Goal: Check status: Check status

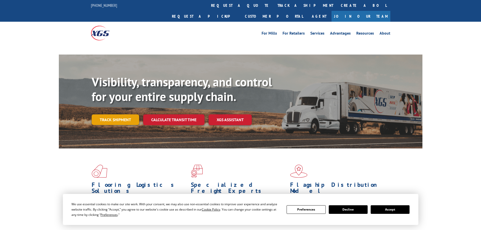
click at [120, 114] on link "Track shipment" at bounding box center [115, 119] width 47 height 11
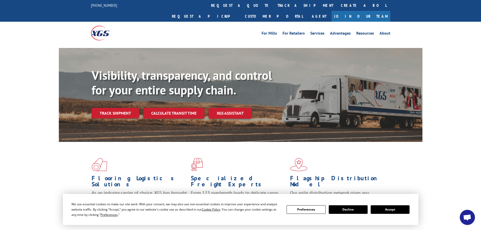
click at [399, 208] on button "Accept" at bounding box center [390, 209] width 39 height 9
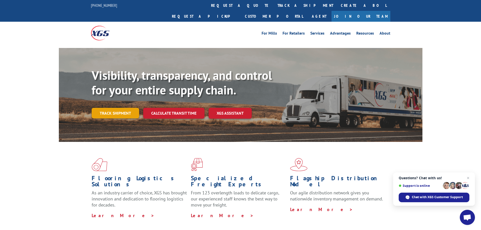
click at [116, 108] on link "Track shipment" at bounding box center [115, 113] width 47 height 11
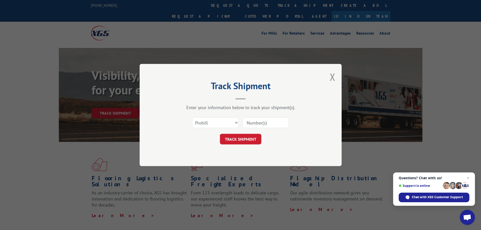
click at [276, 125] on input at bounding box center [265, 122] width 46 height 11
paste input "16755267"
type input "16755267"
click at [245, 139] on button "TRACK SHIPMENT" at bounding box center [240, 139] width 41 height 11
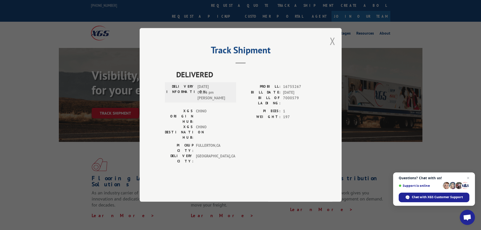
click at [330, 48] on button "Close modal" at bounding box center [333, 40] width 6 height 13
